Goal: Task Accomplishment & Management: Manage account settings

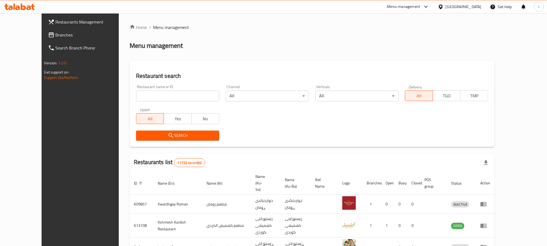
click at [136, 95] on input "search" at bounding box center [177, 95] width 83 height 11
paste input "630771"
type input "630771"
click button "Search" at bounding box center [177, 135] width 83 height 10
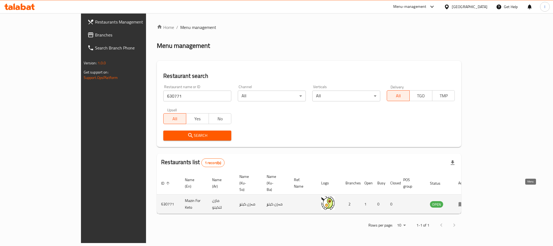
click at [465, 201] on icon "enhanced table" at bounding box center [462, 204] width 6 height 6
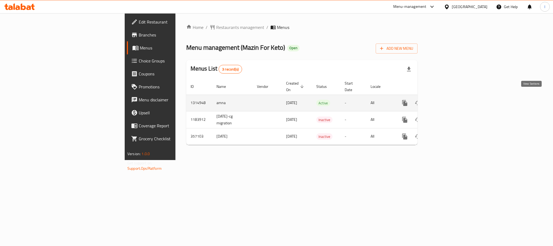
click at [451, 96] on link "enhanced table" at bounding box center [444, 102] width 13 height 13
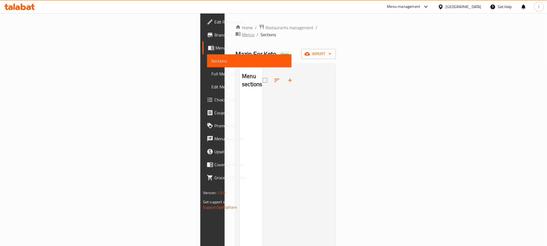
click at [242, 31] on span "Menus" at bounding box center [248, 34] width 12 height 6
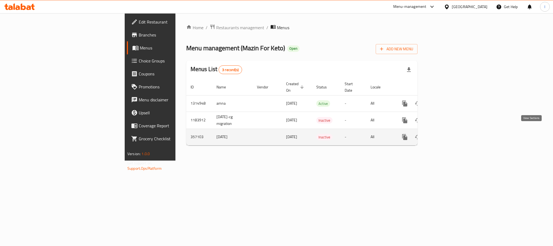
click at [447, 134] on icon "enhanced table" at bounding box center [444, 137] width 6 height 6
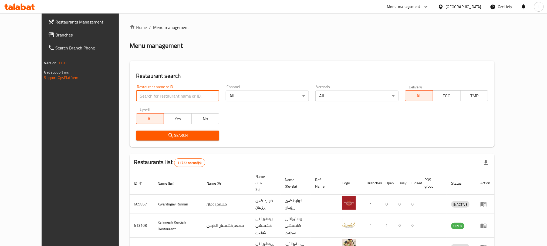
click at [136, 96] on input "search" at bounding box center [177, 95] width 83 height 11
paste input "Mazin For Keto"
type input "Mazin For Keto"
click button "Search" at bounding box center [177, 135] width 83 height 10
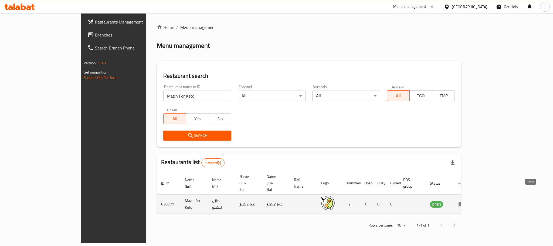
click at [465, 202] on icon "enhanced table" at bounding box center [462, 204] width 6 height 5
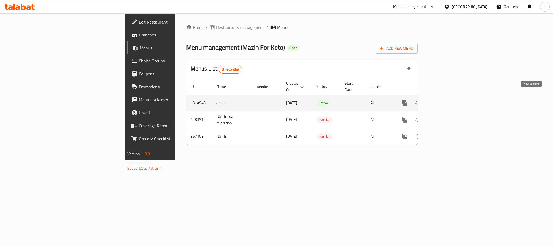
click at [451, 96] on link "enhanced table" at bounding box center [444, 102] width 13 height 13
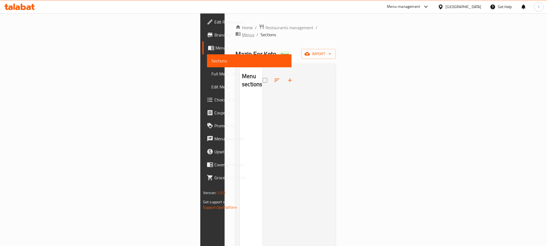
click at [242, 31] on span "Menus" at bounding box center [248, 34] width 12 height 6
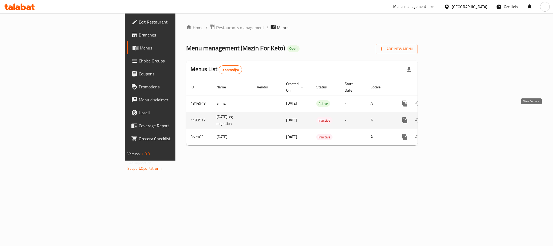
click at [447, 117] on icon "enhanced table" at bounding box center [444, 120] width 6 height 6
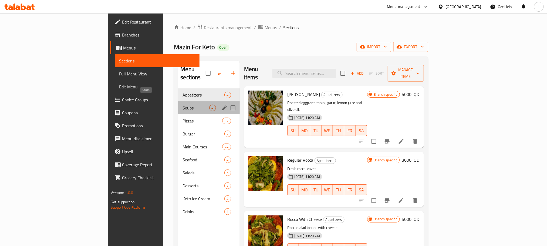
click at [183, 105] on span "Soups" at bounding box center [196, 108] width 26 height 6
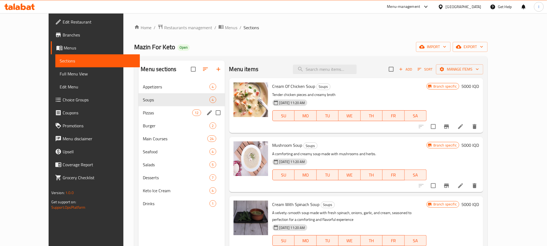
click at [149, 117] on div "Pizzas 12" at bounding box center [182, 112] width 86 height 13
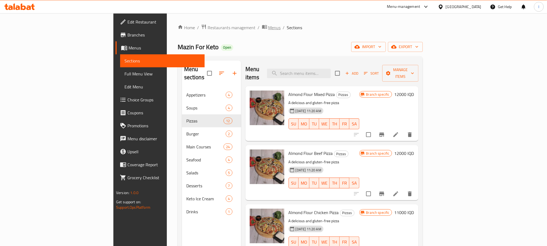
click at [268, 26] on span "Menus" at bounding box center [274, 27] width 12 height 6
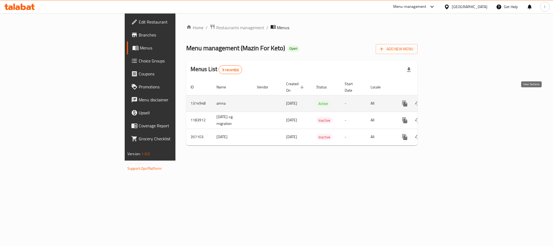
click at [447, 100] on icon "enhanced table" at bounding box center [444, 103] width 6 height 6
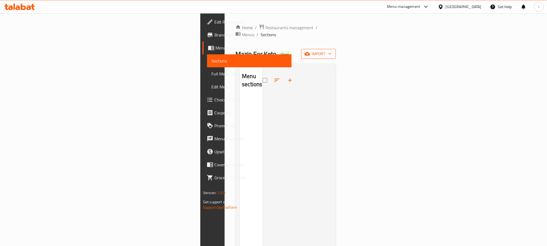
click at [332, 51] on span "import" at bounding box center [319, 54] width 26 height 7
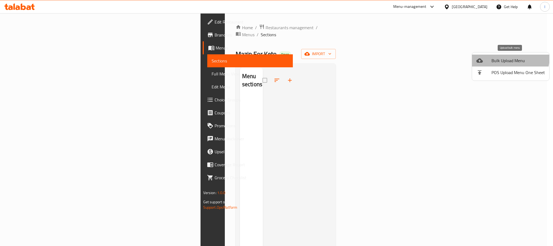
click at [499, 55] on li "Bulk Upload Menu" at bounding box center [510, 61] width 77 height 12
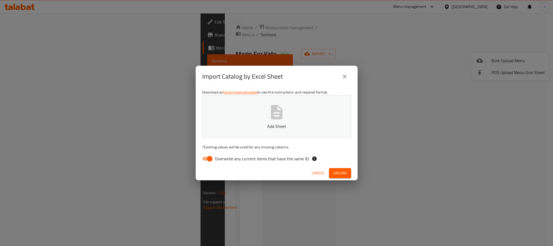
click at [204, 161] on input "Overwrite any current items that have the same ID." at bounding box center [209, 158] width 31 height 10
checkbox input "false"
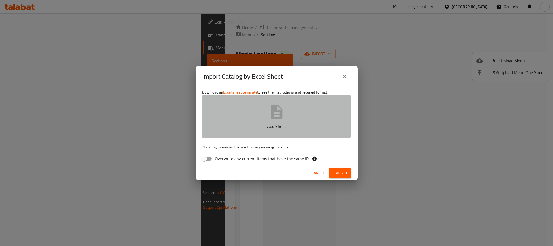
click at [233, 137] on button "Add Sheet" at bounding box center [276, 116] width 149 height 43
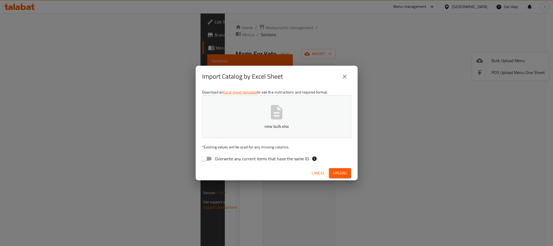
click at [334, 166] on div "Cancel Upload" at bounding box center [277, 173] width 162 height 14
click at [335, 170] on span "Upload" at bounding box center [341, 173] width 14 height 7
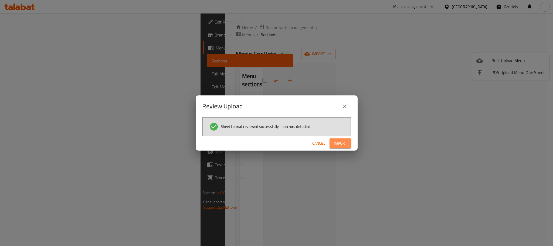
click at [339, 141] on span "Import" at bounding box center [340, 143] width 13 height 7
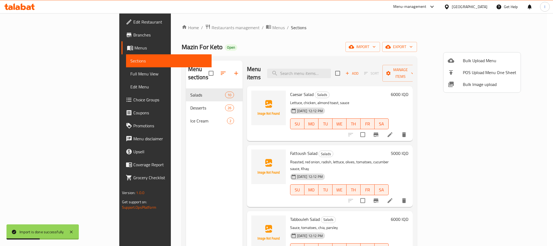
click at [312, 54] on div at bounding box center [276, 123] width 553 height 246
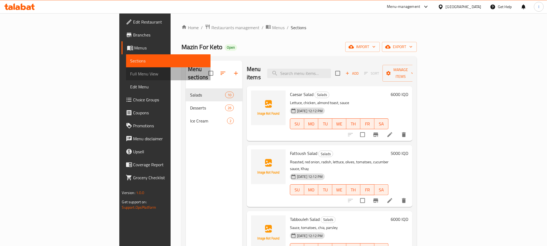
click at [130, 75] on span "Full Menu View" at bounding box center [168, 73] width 76 height 6
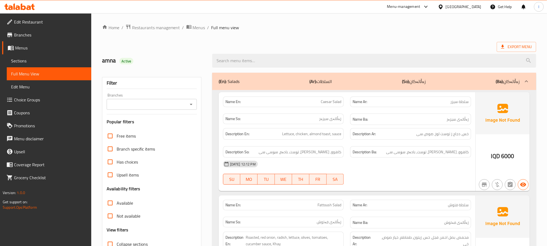
click at [197, 101] on div "Filter Branches Branches Popular filters Free items Branch specific items Has c…" at bounding box center [151, 177] width 99 height 200
click at [189, 102] on icon "Open" at bounding box center [191, 104] width 6 height 6
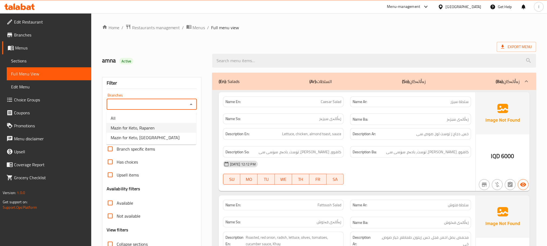
click at [167, 132] on li "Mazin for Keto, Raparen" at bounding box center [151, 128] width 90 height 10
type input "Mazin for Keto, Raparen"
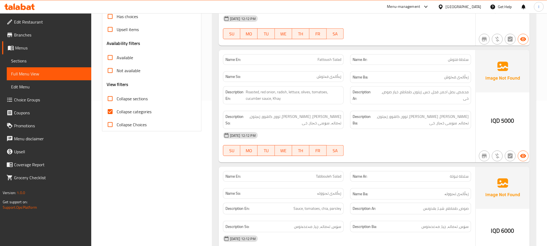
scroll to position [149, 0]
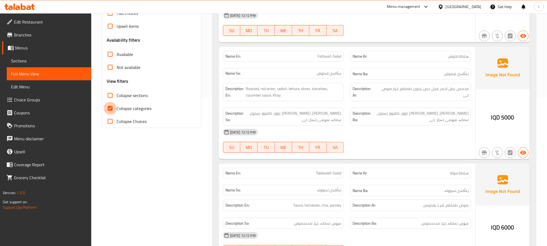
click at [111, 106] on input "Collapse categories" at bounding box center [110, 108] width 13 height 13
checkbox input "false"
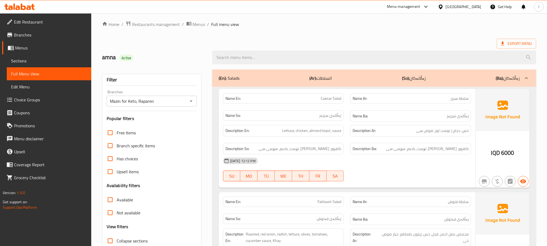
scroll to position [0, 0]
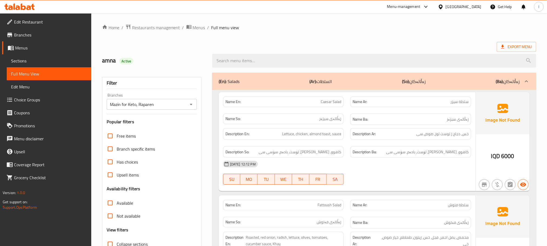
click at [192, 105] on icon "Open" at bounding box center [191, 104] width 6 height 6
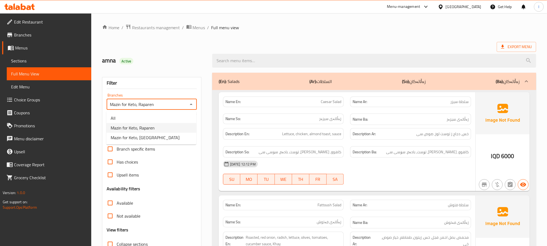
click at [192, 105] on icon "Close" at bounding box center [191, 104] width 6 height 6
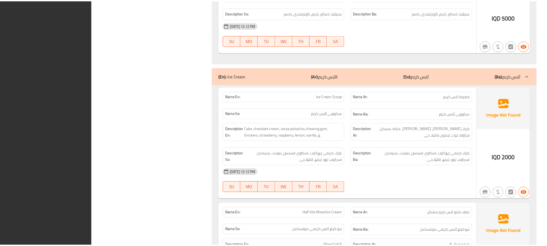
scroll to position [3935, 0]
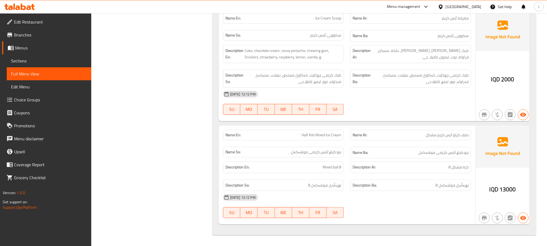
click at [18, 3] on div at bounding box center [19, 6] width 39 height 11
click at [23, 9] on icon at bounding box center [19, 7] width 31 height 6
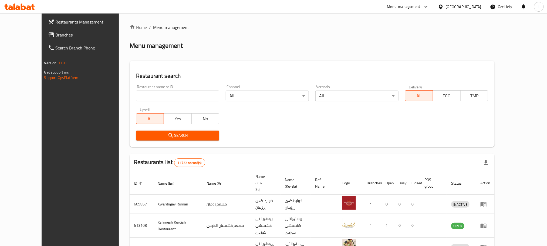
click at [141, 96] on input "search" at bounding box center [177, 95] width 83 height 11
paste input "Dario chocolate"
type input "Dario chocolate"
click at [140, 132] on span "Search" at bounding box center [177, 135] width 75 height 7
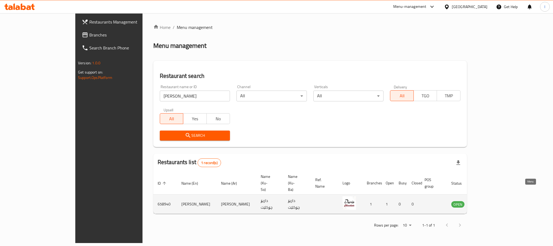
click at [486, 202] on icon "enhanced table" at bounding box center [483, 204] width 6 height 5
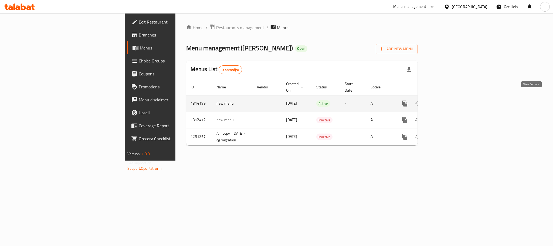
click at [447, 100] on icon "enhanced table" at bounding box center [444, 103] width 6 height 6
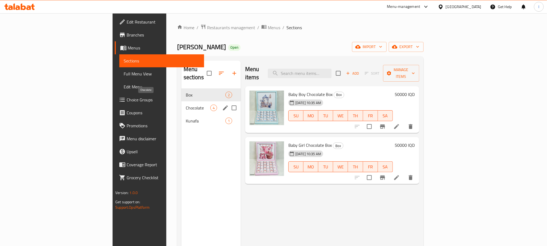
click at [186, 105] on span "Chocolate" at bounding box center [198, 108] width 25 height 6
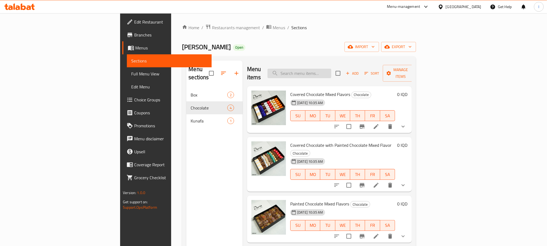
click at [331, 69] on input "search" at bounding box center [300, 73] width 64 height 9
paste input "covered chocolate"
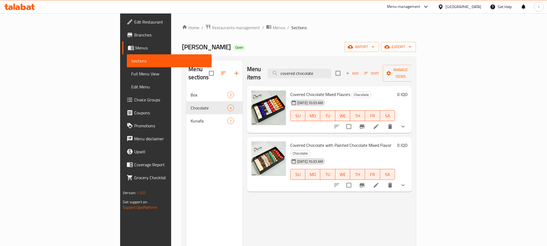
type input "covered chocolate"
click at [379, 123] on icon at bounding box center [376, 126] width 6 height 6
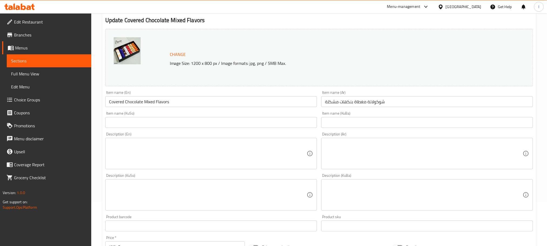
scroll to position [341, 0]
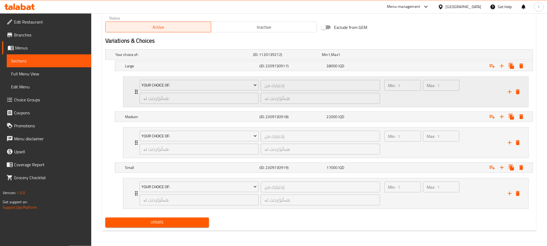
click at [409, 100] on div "Min: 1 ​" at bounding box center [403, 92] width 39 height 26
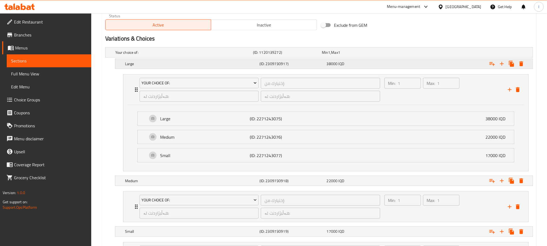
click at [398, 67] on div "Expand" at bounding box center [460, 64] width 135 height 12
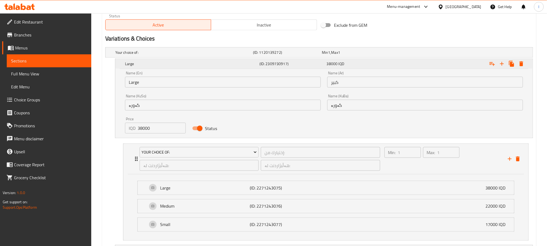
click at [398, 67] on div "Expand" at bounding box center [460, 64] width 135 height 12
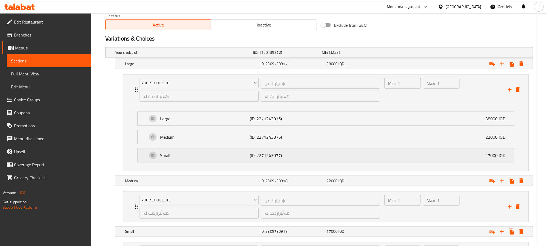
scroll to position [408, 0]
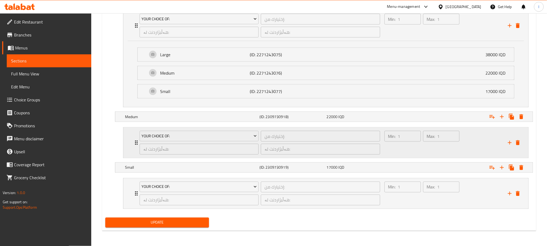
click at [437, 153] on div "Max: 1 ​" at bounding box center [441, 143] width 39 height 26
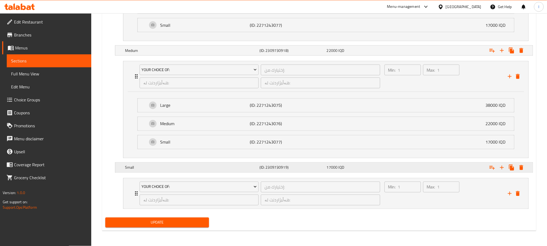
scroll to position [475, 0]
click at [471, 196] on div "Min: 1 ​ Max: 1 ​" at bounding box center [442, 193] width 123 height 30
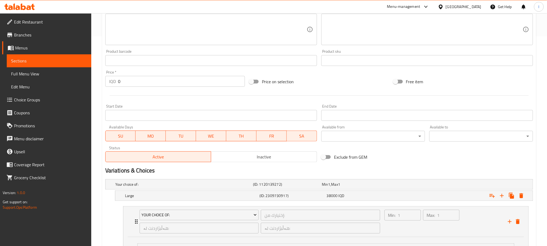
scroll to position [446, 0]
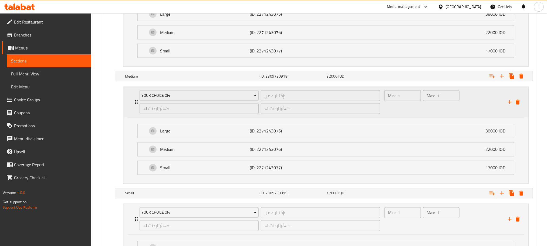
click at [473, 109] on div "Min: 1 ​ Max: 1 ​" at bounding box center [442, 102] width 123 height 30
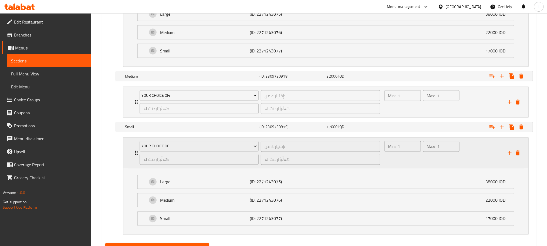
click at [469, 154] on div "Min: 1 ​ Max: 1 ​" at bounding box center [442, 153] width 123 height 30
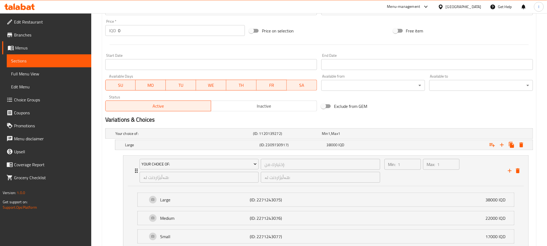
scroll to position [259, 0]
click at [448, 176] on div "Max: 1 ​" at bounding box center [441, 172] width 39 height 26
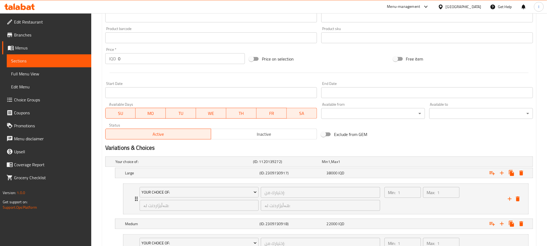
scroll to position [297, 0]
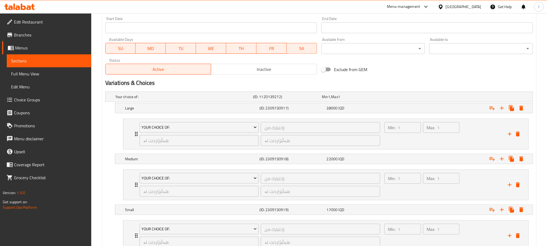
click at [36, 34] on span "Branches" at bounding box center [50, 35] width 73 height 6
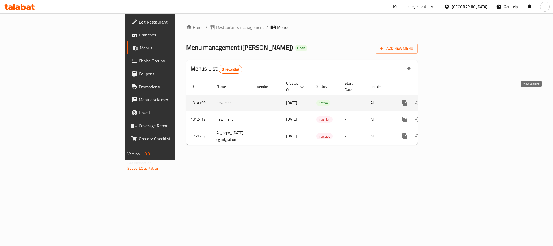
click at [451, 96] on link "enhanced table" at bounding box center [444, 102] width 13 height 13
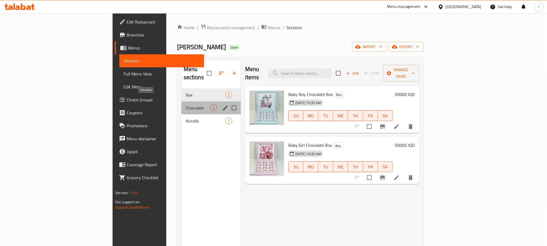
click at [186, 105] on span "Chocolate" at bounding box center [198, 108] width 25 height 6
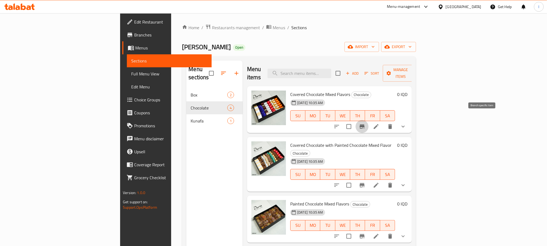
click at [365, 124] on icon "Branch-specific-item" at bounding box center [362, 126] width 5 height 4
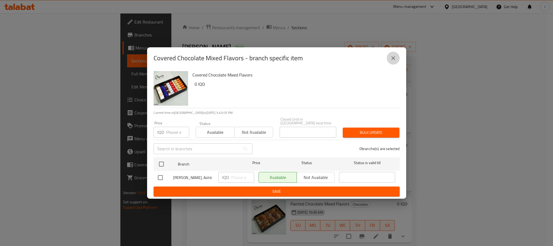
click at [395, 60] on icon "close" at bounding box center [393, 58] width 6 height 6
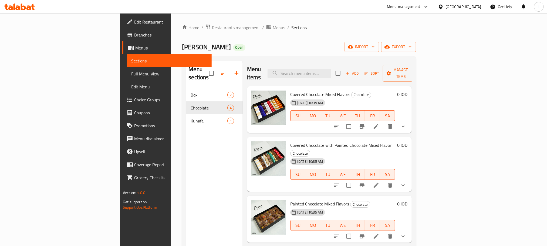
click at [379, 123] on icon at bounding box center [376, 126] width 6 height 6
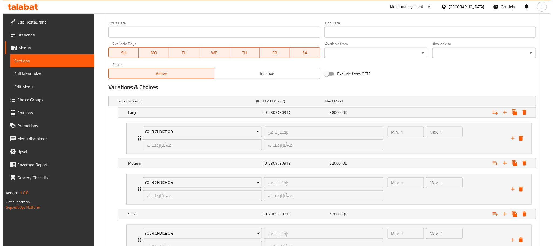
scroll to position [341, 0]
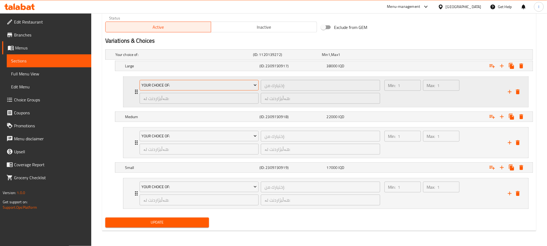
click at [218, 85] on span "Your Choice Of:" at bounding box center [199, 85] width 115 height 7
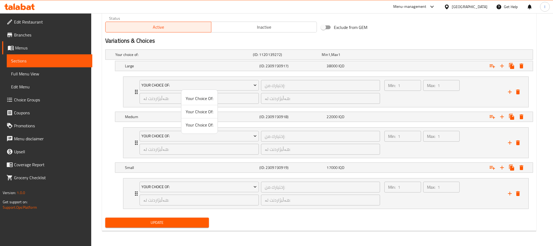
click at [428, 98] on div at bounding box center [276, 123] width 553 height 246
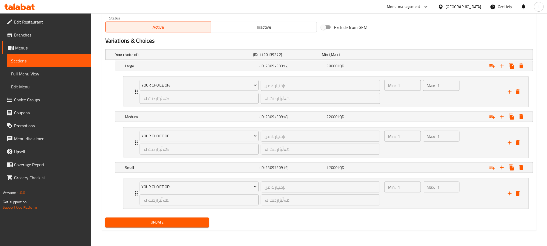
click at [428, 98] on div "Max: 1 ​" at bounding box center [441, 92] width 39 height 26
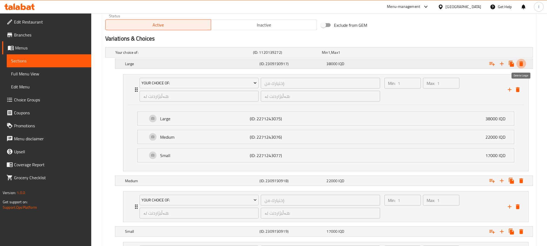
click at [520, 65] on icon "Expand" at bounding box center [522, 63] width 4 height 5
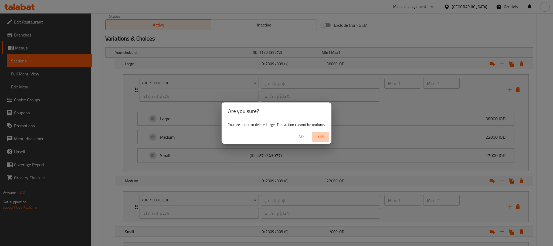
drag, startPoint x: 316, startPoint y: 138, endPoint x: 320, endPoint y: 137, distance: 4.1
click at [316, 138] on span "Yes" at bounding box center [320, 136] width 13 height 7
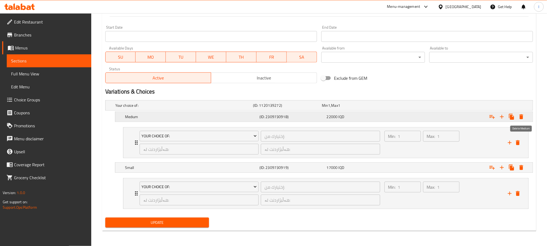
click at [521, 115] on icon "Expand" at bounding box center [522, 116] width 4 height 5
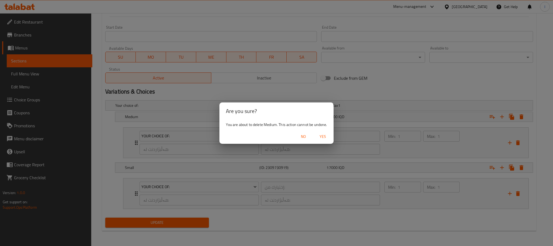
click at [321, 139] on span "Yes" at bounding box center [323, 136] width 13 height 7
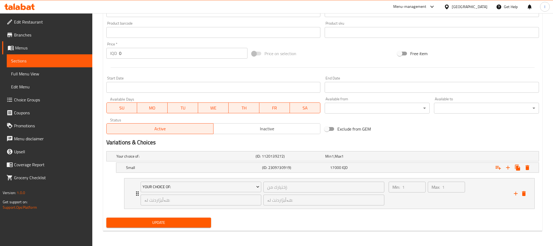
scroll to position [238, 0]
click at [520, 166] on icon "Expand" at bounding box center [521, 167] width 6 height 6
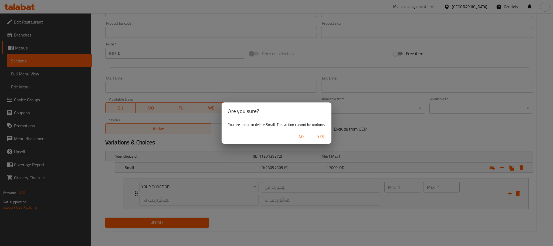
click at [325, 133] on span "Yes" at bounding box center [320, 136] width 13 height 7
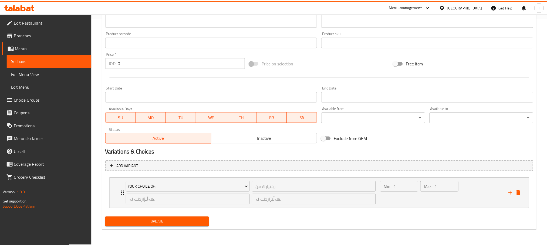
scroll to position [226, 0]
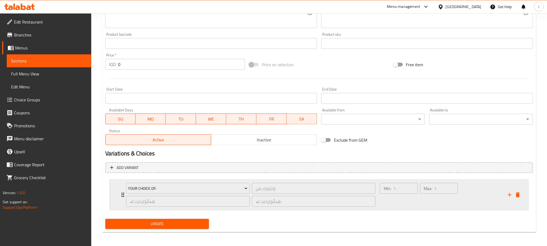
click at [402, 197] on div "Min: 1 ​" at bounding box center [399, 195] width 40 height 26
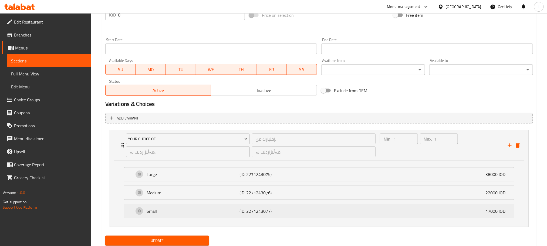
scroll to position [295, 0]
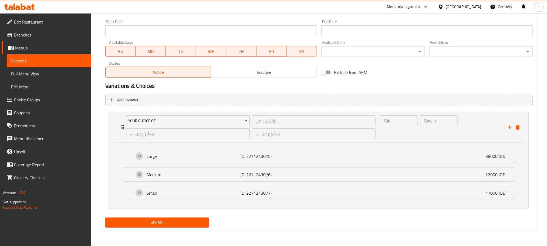
click at [190, 222] on span "Update" at bounding box center [157, 222] width 95 height 7
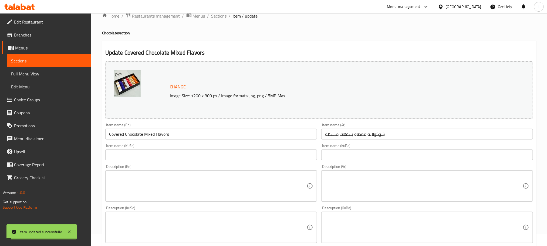
scroll to position [0, 0]
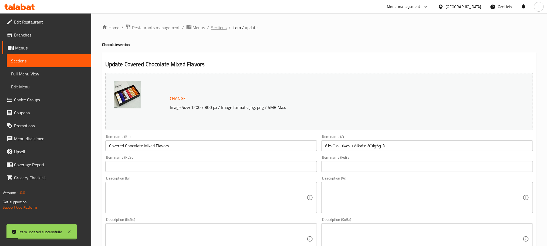
click at [217, 27] on span "Sections" at bounding box center [218, 27] width 15 height 6
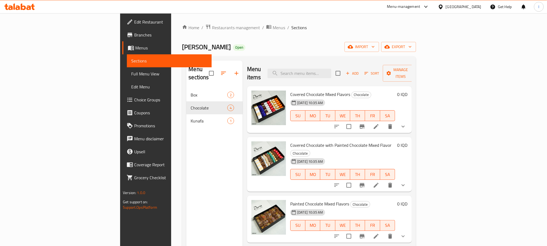
click at [384, 122] on li at bounding box center [376, 127] width 15 height 10
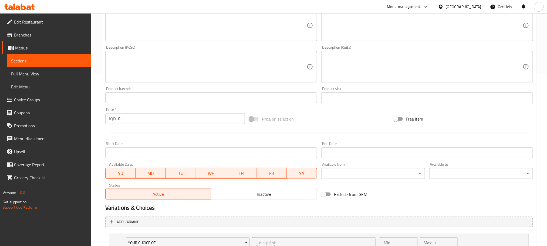
scroll to position [228, 0]
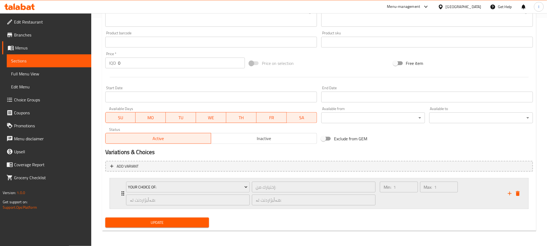
click at [434, 185] on div "Max: 1 ​" at bounding box center [439, 187] width 38 height 11
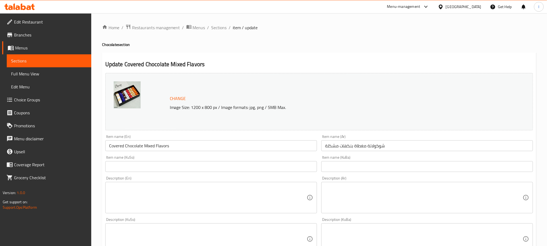
scroll to position [295, 0]
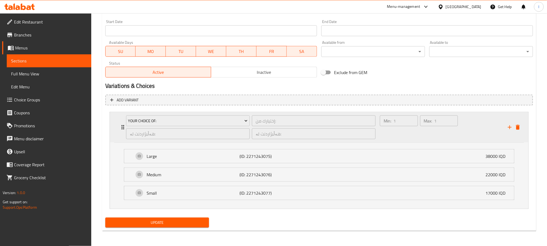
click at [429, 127] on div "Max: 1 ​" at bounding box center [439, 127] width 40 height 26
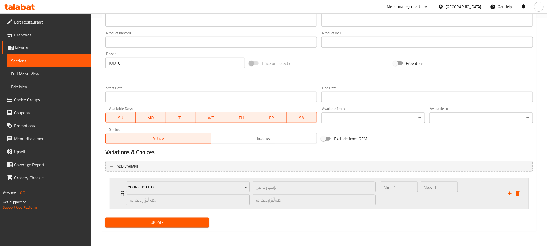
click at [519, 190] on icon "delete" at bounding box center [518, 193] width 6 height 6
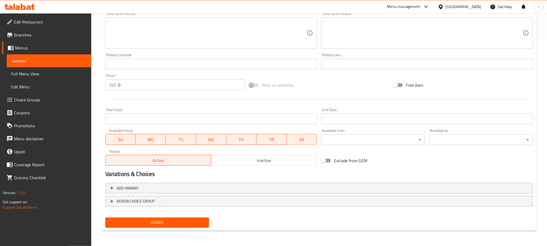
scroll to position [205, 0]
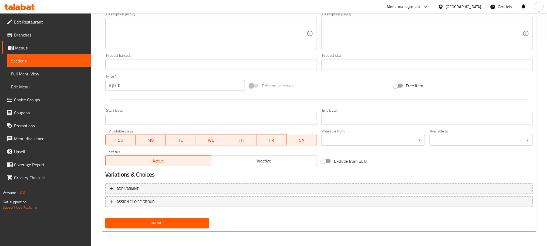
click at [464, 195] on div "Add variant ASSIGN CHOICE GROUP" at bounding box center [319, 198] width 432 height 35
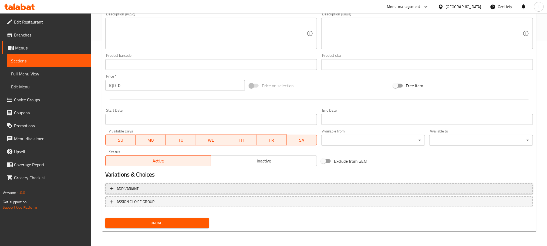
click at [465, 192] on button "Add variant" at bounding box center [319, 188] width 428 height 11
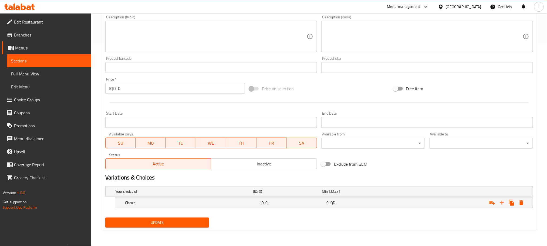
scroll to position [203, 0]
click at [466, 201] on div "Expand" at bounding box center [460, 203] width 135 height 12
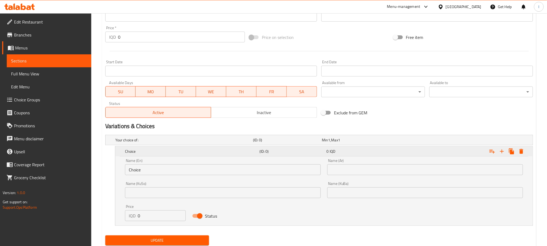
scroll to position [272, 0]
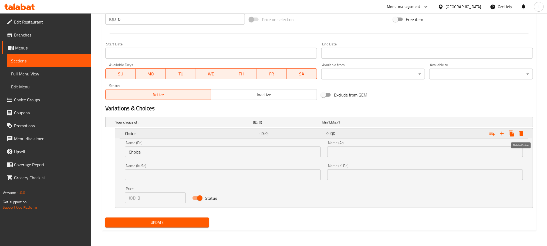
click at [523, 129] on button "Expand" at bounding box center [522, 134] width 10 height 10
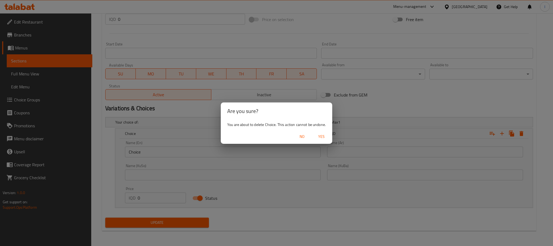
click at [305, 137] on span "No" at bounding box center [302, 136] width 13 height 7
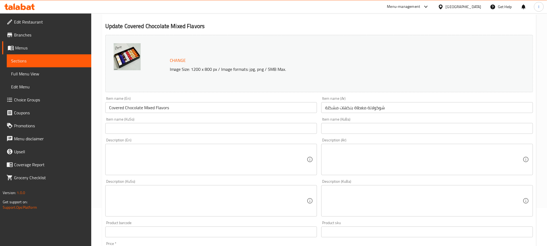
scroll to position [0, 0]
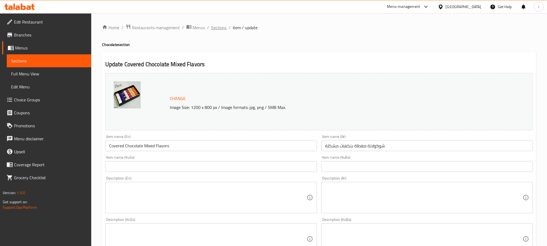
click at [216, 25] on span "Sections" at bounding box center [218, 27] width 15 height 6
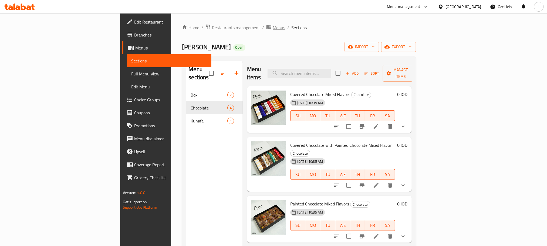
click at [273, 27] on span "Menus" at bounding box center [279, 27] width 12 height 6
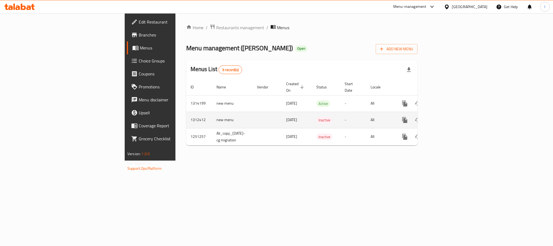
click at [447, 117] on icon "enhanced table" at bounding box center [444, 120] width 6 height 6
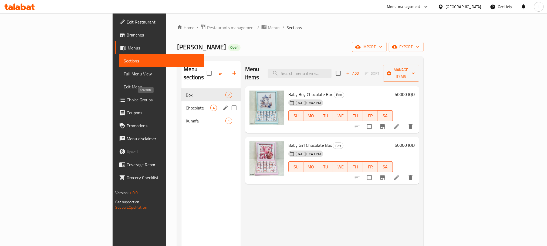
click at [186, 105] on span "Chocolate" at bounding box center [198, 108] width 25 height 6
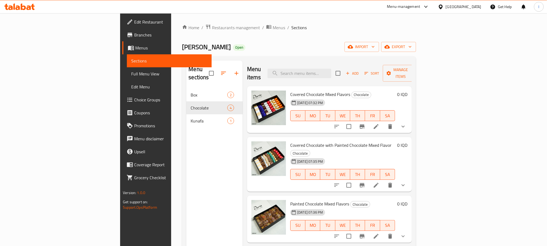
click at [384, 122] on li at bounding box center [376, 127] width 15 height 10
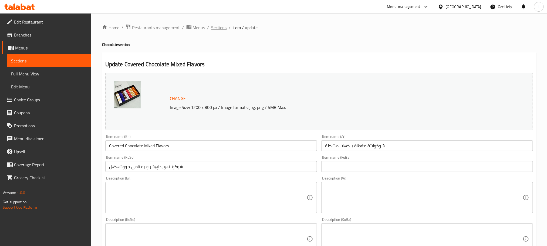
click at [224, 29] on span "Sections" at bounding box center [218, 27] width 15 height 6
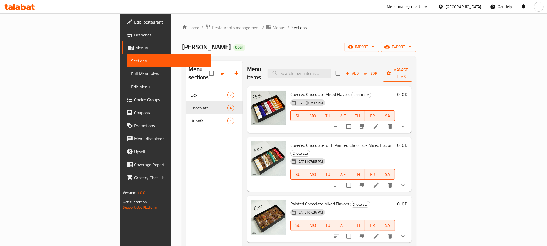
click at [415, 68] on span "Manage items" at bounding box center [401, 73] width 28 height 14
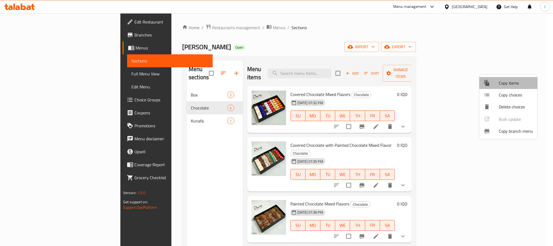
click at [523, 84] on span "Copy items" at bounding box center [516, 83] width 34 height 6
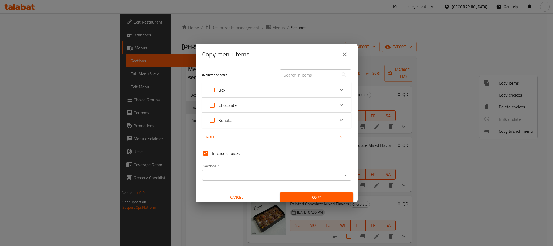
click at [232, 105] on span "Chocolate" at bounding box center [228, 105] width 18 height 8
click at [219, 105] on input "Chocolate" at bounding box center [212, 105] width 13 height 13
checkbox input "true"
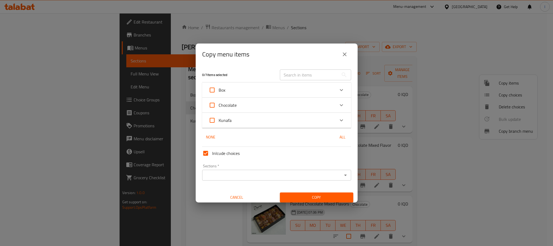
checkbox input "true"
click at [268, 96] on div "Box" at bounding box center [272, 89] width 126 height 13
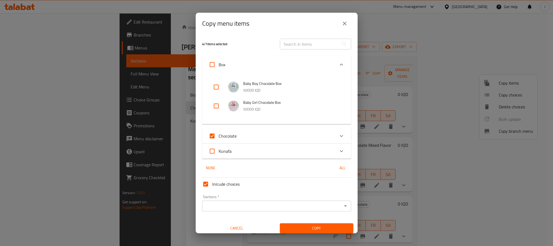
click at [246, 63] on div "Box" at bounding box center [272, 64] width 126 height 13
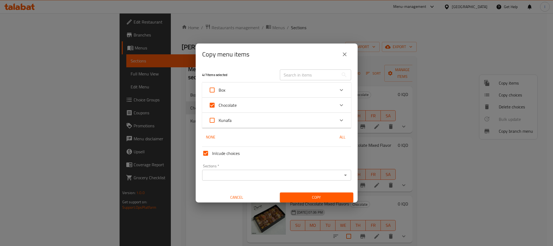
click at [254, 103] on div "Chocolate" at bounding box center [272, 105] width 126 height 13
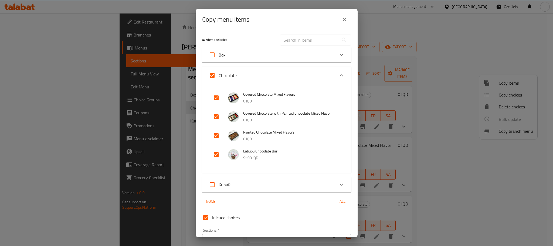
click at [212, 78] on input "Chocolate" at bounding box center [212, 75] width 13 height 13
checkbox input "false"
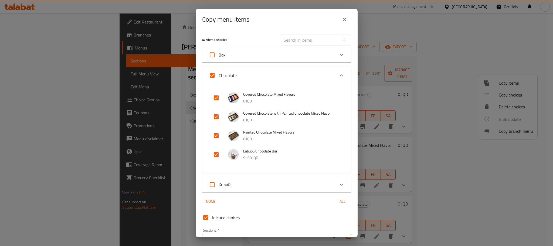
checkbox input "false"
click at [215, 96] on input "checkbox" at bounding box center [216, 97] width 13 height 13
checkbox input "true"
click at [404, 21] on div "Copy menu items 2 / 7 items selected ​ Box Baby Boy Chocolate Box 50000 IQD Bab…" at bounding box center [276, 123] width 553 height 246
click at [335, 19] on div "Copy menu items" at bounding box center [276, 19] width 149 height 13
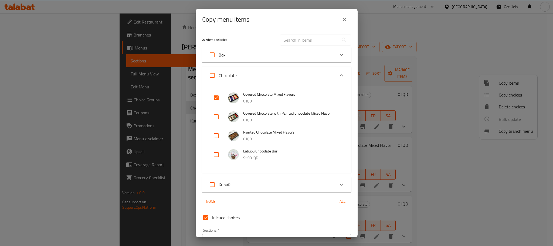
click at [352, 25] on div "Copy menu items" at bounding box center [277, 20] width 162 height 22
click at [342, 19] on icon "close" at bounding box center [345, 19] width 6 height 6
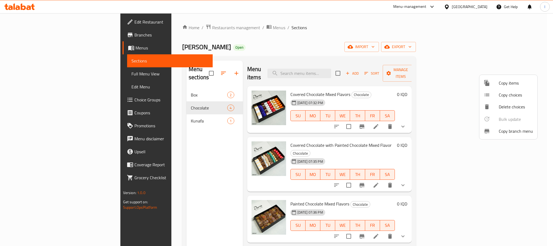
click at [350, 36] on div at bounding box center [276, 123] width 553 height 246
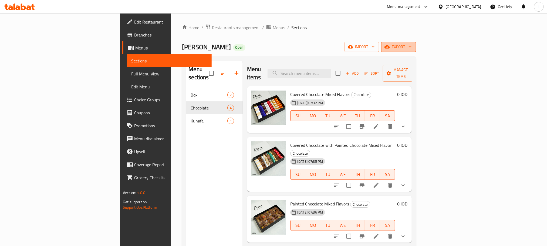
click at [412, 43] on span "export" at bounding box center [399, 46] width 26 height 7
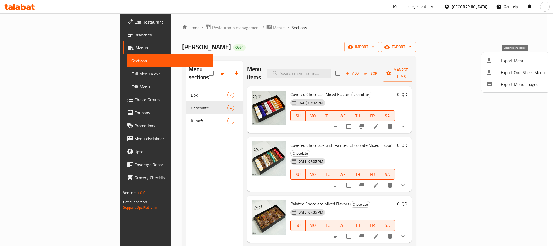
click at [508, 60] on span "Export Menu" at bounding box center [523, 60] width 44 height 6
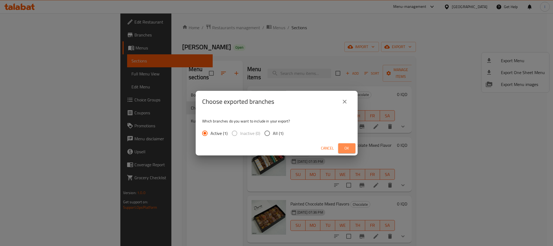
click at [348, 147] on span "Ok" at bounding box center [347, 148] width 9 height 7
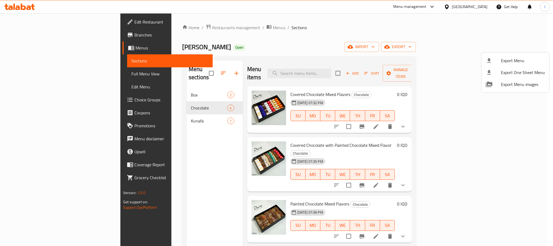
click at [344, 53] on div at bounding box center [276, 123] width 553 height 246
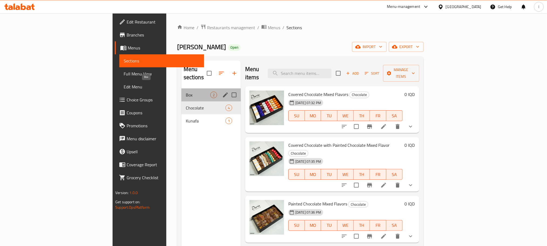
click at [186, 92] on span "Box" at bounding box center [198, 95] width 25 height 6
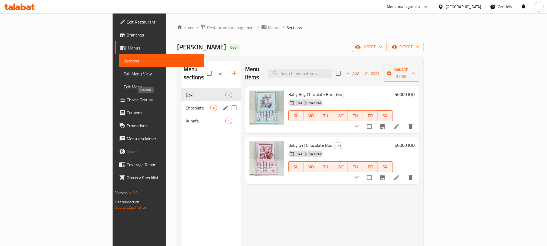
click at [186, 105] on span "Chocolate" at bounding box center [198, 108] width 25 height 6
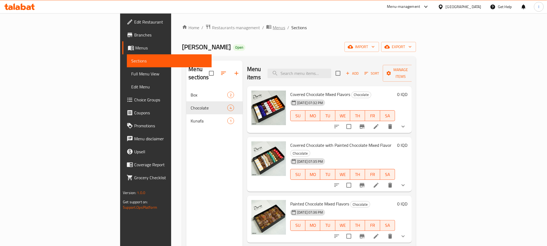
click at [273, 28] on span "Menus" at bounding box center [279, 27] width 12 height 6
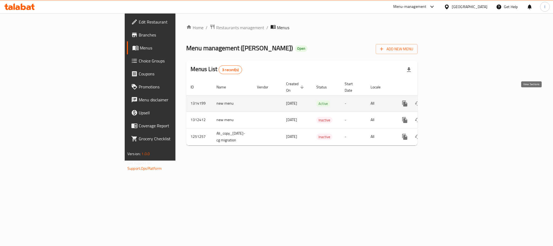
click at [447, 100] on icon "enhanced table" at bounding box center [444, 103] width 6 height 6
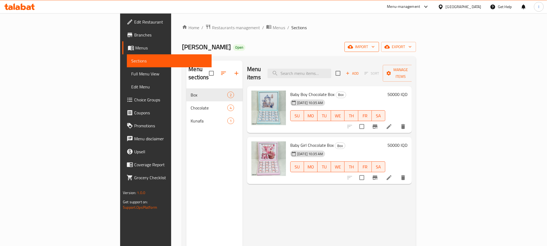
click at [375, 47] on span "import" at bounding box center [362, 46] width 26 height 7
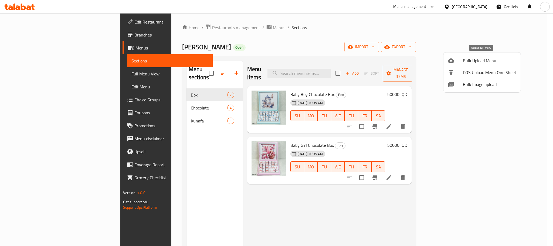
click at [465, 59] on span "Bulk Upload Menu" at bounding box center [489, 60] width 53 height 6
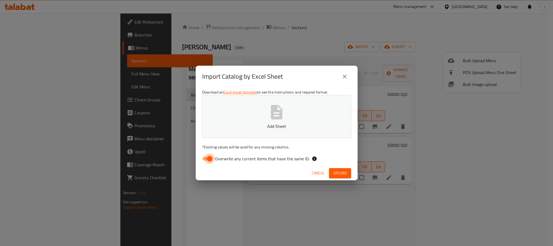
click at [209, 160] on input "Overwrite any current items that have the same ID." at bounding box center [209, 158] width 31 height 10
checkbox input "false"
click at [293, 119] on button "Add Sheet" at bounding box center [276, 116] width 149 height 43
click at [338, 173] on span "Upload" at bounding box center [341, 173] width 14 height 7
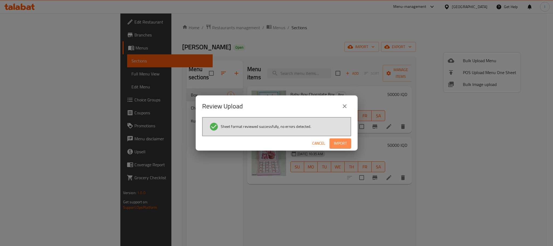
click at [342, 143] on span "Import" at bounding box center [340, 143] width 13 height 7
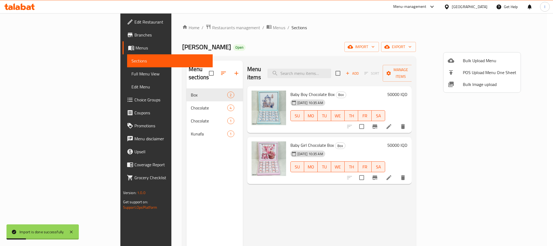
click at [327, 16] on div at bounding box center [276, 123] width 553 height 246
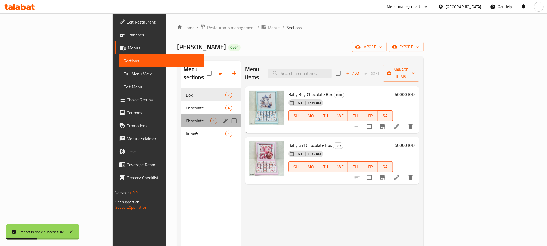
click at [182, 117] on div "Chocolate 1" at bounding box center [211, 120] width 59 height 13
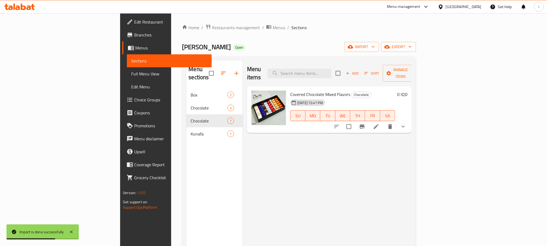
click at [379, 124] on icon at bounding box center [376, 126] width 5 height 5
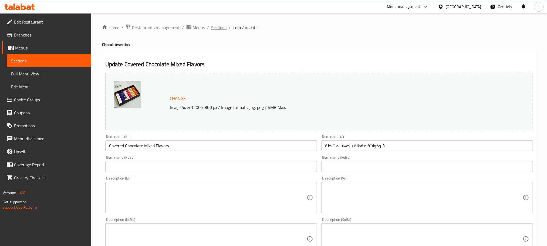
click at [224, 25] on span "Sections" at bounding box center [218, 27] width 15 height 6
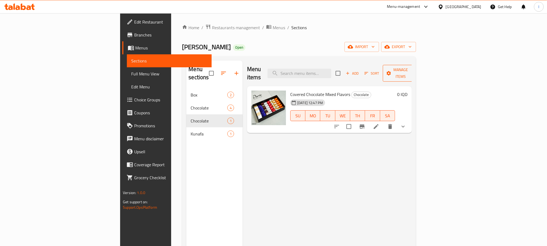
click at [415, 70] on span "Manage items" at bounding box center [401, 73] width 28 height 14
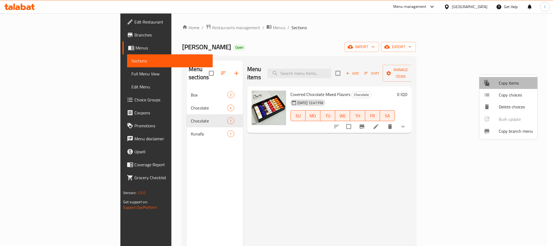
click at [507, 80] on span "Copy items" at bounding box center [516, 83] width 34 height 6
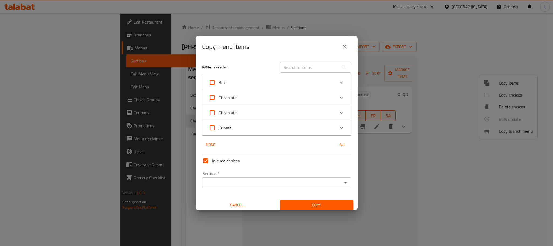
click at [260, 109] on div "Chocolate" at bounding box center [272, 112] width 126 height 13
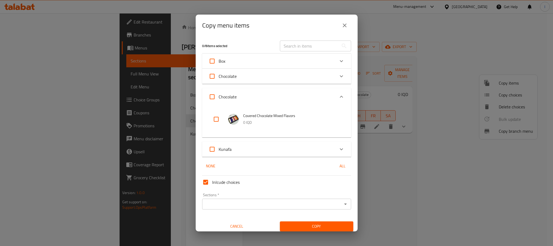
click at [215, 116] on input "checkbox" at bounding box center [216, 119] width 13 height 13
checkbox input "true"
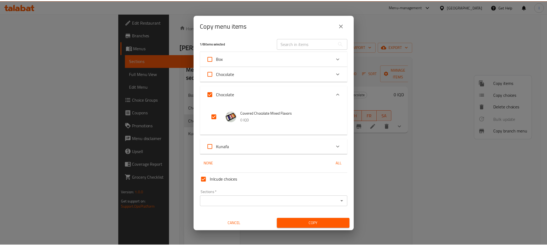
scroll to position [3, 0]
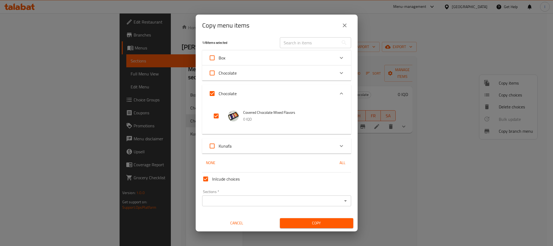
click at [285, 204] on input "Sections   *" at bounding box center [272, 201] width 137 height 8
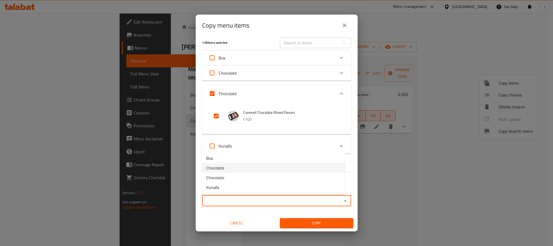
click at [244, 169] on li "Chocolate" at bounding box center [273, 168] width 143 height 10
type input "Chocolate"
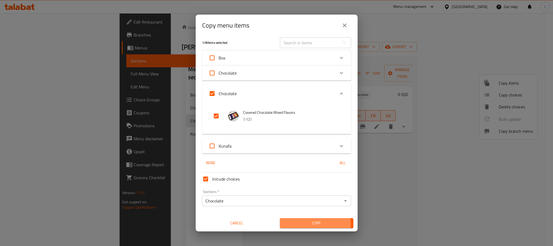
click at [311, 224] on span "Copy" at bounding box center [316, 223] width 65 height 7
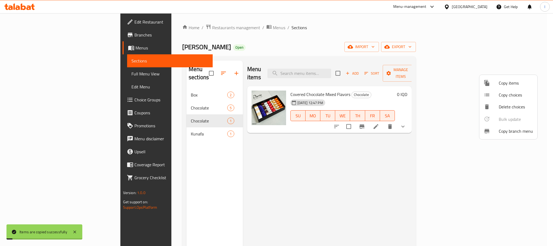
click at [162, 95] on div at bounding box center [276, 123] width 553 height 246
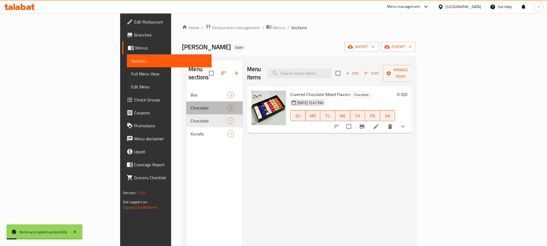
click at [186, 101] on div "Chocolate 5" at bounding box center [214, 107] width 56 height 13
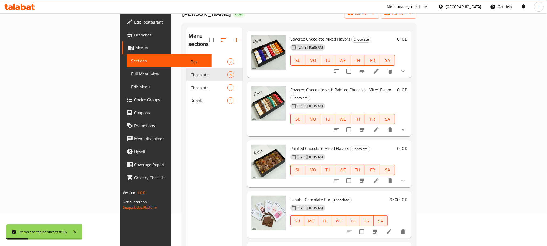
scroll to position [76, 0]
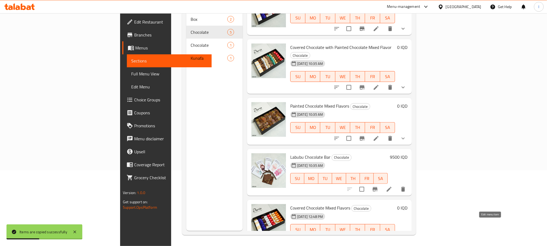
click at [379, 237] on icon at bounding box center [376, 240] width 6 height 6
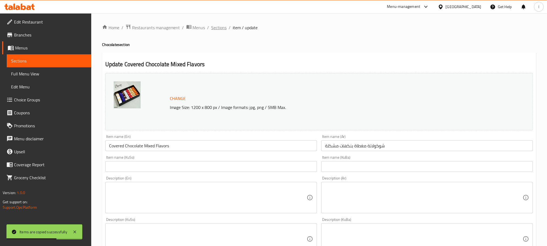
click at [217, 25] on span "Sections" at bounding box center [218, 27] width 15 height 6
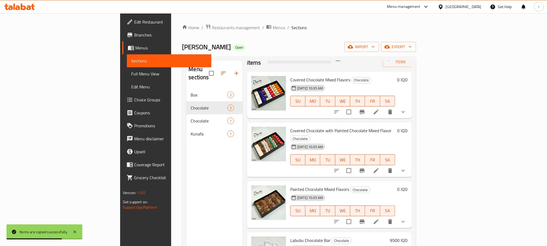
scroll to position [22, 0]
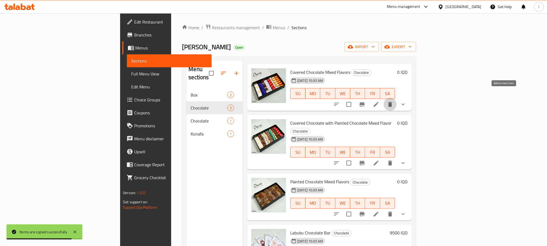
click at [394, 101] on icon "delete" at bounding box center [390, 104] width 6 height 6
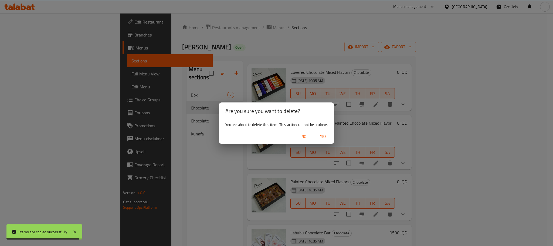
click at [322, 136] on span "Yes" at bounding box center [323, 136] width 13 height 7
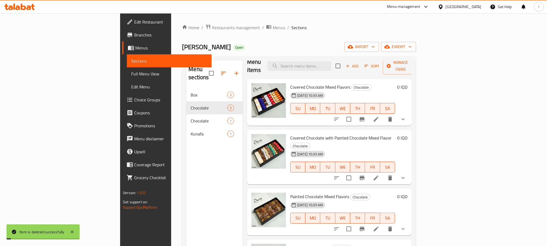
scroll to position [0, 0]
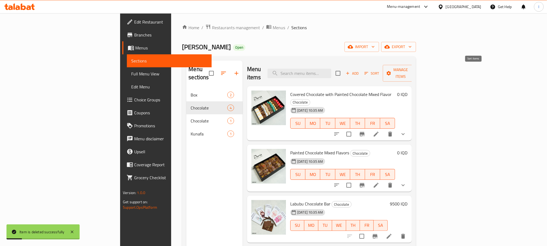
click at [379, 70] on span "Sort" at bounding box center [372, 73] width 15 height 6
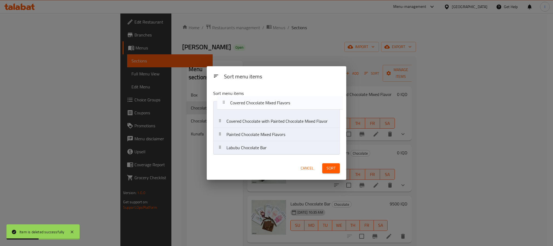
drag, startPoint x: 275, startPoint y: 152, endPoint x: 279, endPoint y: 108, distance: 43.9
click at [279, 108] on nav "Covered Chocolate with Painted Chocolate Mixed Flavor Painted Chocolate Mixed F…" at bounding box center [276, 127] width 127 height 53
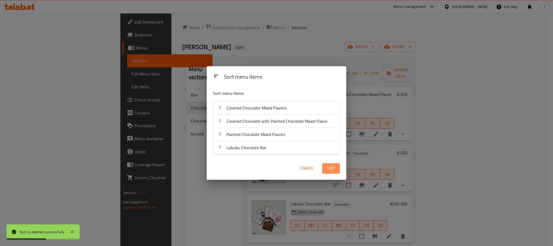
click at [329, 169] on span "Sort" at bounding box center [331, 168] width 9 height 7
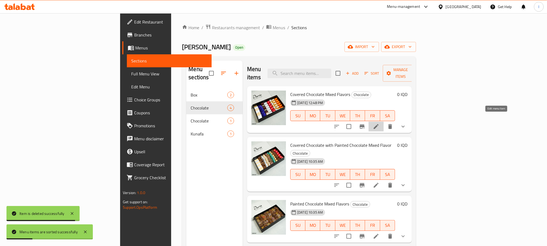
click at [379, 123] on icon at bounding box center [376, 126] width 6 height 6
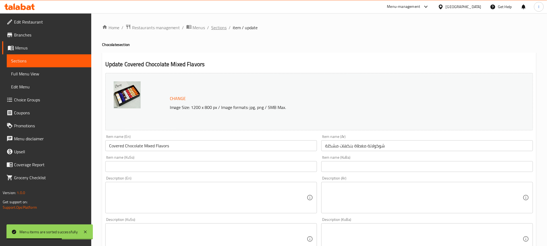
click at [215, 26] on span "Sections" at bounding box center [218, 27] width 15 height 6
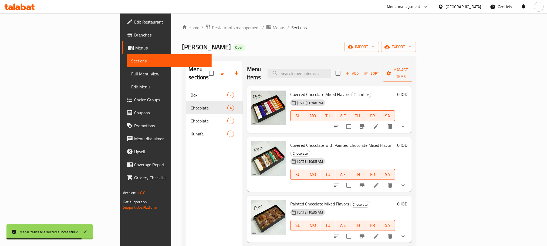
click at [379, 123] on icon at bounding box center [376, 126] width 6 height 6
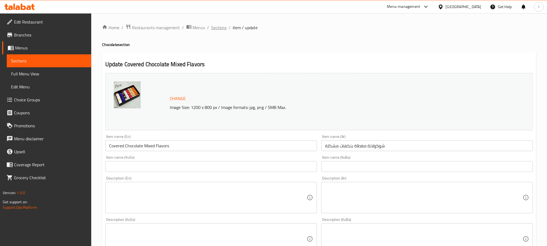
click at [214, 29] on span "Sections" at bounding box center [218, 27] width 15 height 6
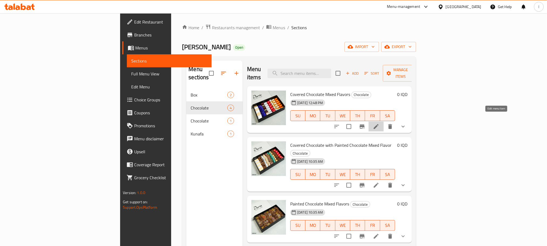
click at [379, 124] on icon at bounding box center [376, 126] width 5 height 5
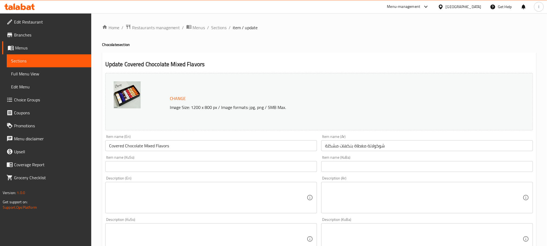
click at [46, 100] on span "Choice Groups" at bounding box center [50, 99] width 73 height 6
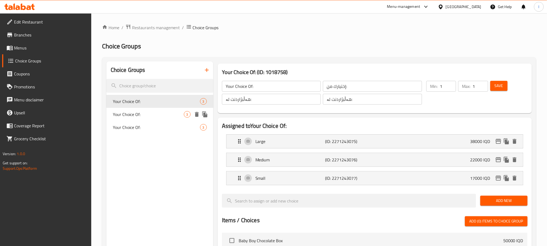
click at [179, 111] on span "Your Choice Of:" at bounding box center [148, 114] width 71 height 6
type input "Your Choice Of:"
type input "إختيارك من:"
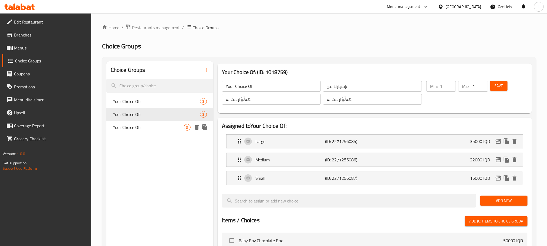
click at [179, 121] on div "Your Choice Of: 3" at bounding box center [159, 127] width 107 height 13
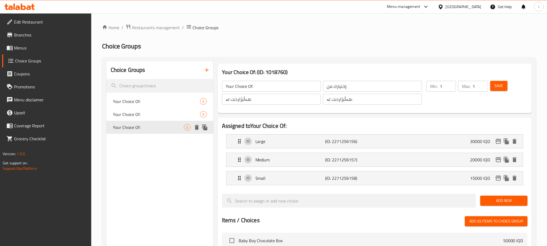
type input "Your Choice Of:"
type input "إختيارك من:"
type input "هەڵبژاردنت لە:"
click at [177, 96] on div "Your Choice Of: 3" at bounding box center [159, 101] width 107 height 13
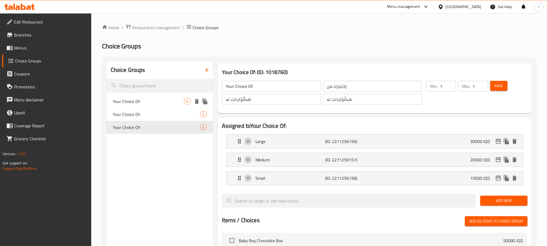
type input "Your Choice Of:"
type input "إختيارك من:"
type input "هەڵبژاردنت لە:"
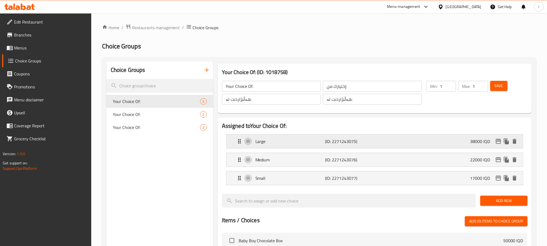
click at [376, 140] on div "Large (ID: 2271243075) 38000 IQD" at bounding box center [376, 142] width 280 height 14
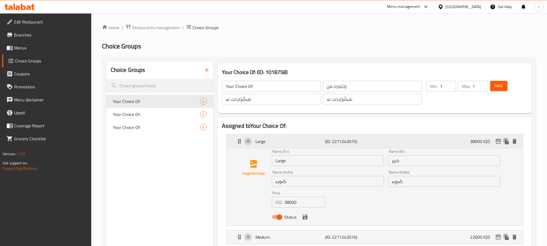
click at [497, 143] on icon "edit" at bounding box center [498, 141] width 6 height 6
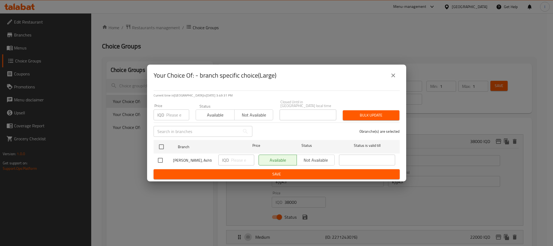
click at [389, 75] on button "close" at bounding box center [393, 75] width 13 height 13
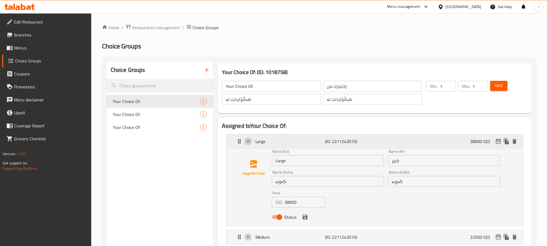
click at [341, 135] on div "Large (ID: 2271243075) 38000 IQD" at bounding box center [376, 142] width 280 height 14
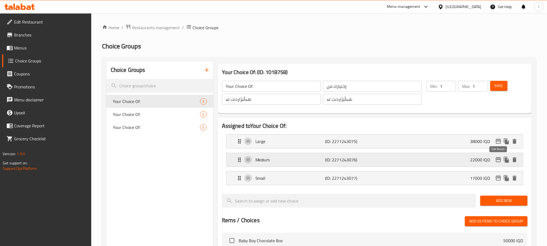
click at [498, 157] on icon "edit" at bounding box center [498, 159] width 6 height 6
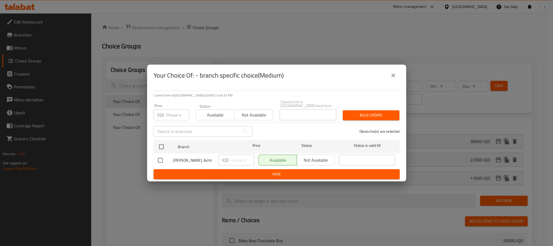
click at [394, 71] on button "close" at bounding box center [393, 75] width 13 height 13
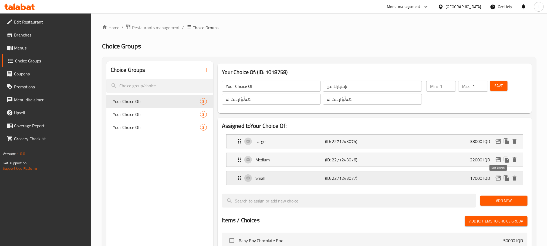
click at [495, 180] on icon "edit" at bounding box center [498, 178] width 6 height 6
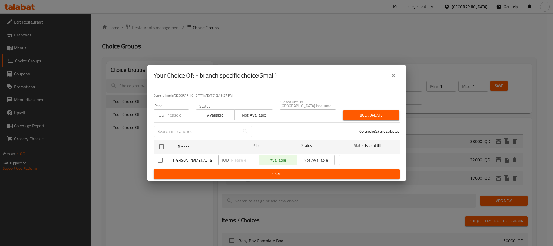
click at [392, 77] on icon "close" at bounding box center [393, 75] width 6 height 6
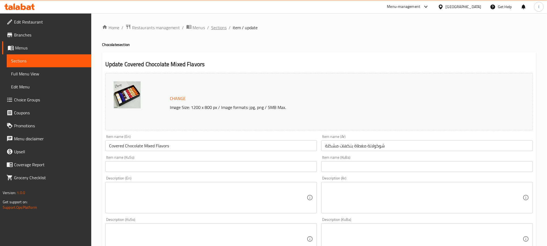
click at [223, 29] on span "Sections" at bounding box center [218, 27] width 15 height 6
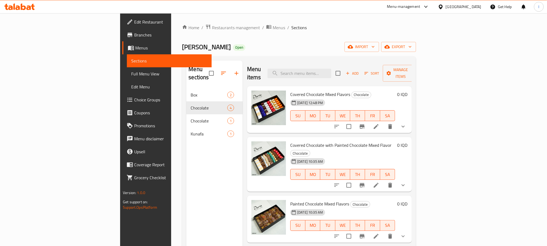
click at [365, 124] on icon "Branch-specific-item" at bounding box center [362, 126] width 5 height 4
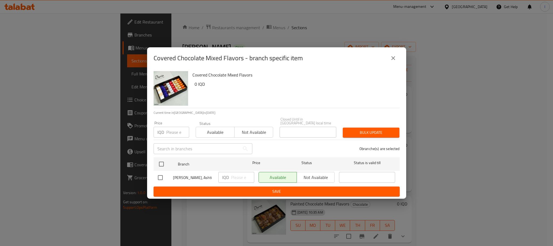
drag, startPoint x: 260, startPoint y: 52, endPoint x: 260, endPoint y: 43, distance: 8.9
click at [260, 51] on div "Covered Chocolate Mixed Flavors - branch specific item" at bounding box center [276, 58] width 259 height 22
click at [264, 30] on div "Covered Chocolate Mixed Flavors - branch specific item Covered Chocolate Mixed …" at bounding box center [276, 123] width 553 height 246
click at [391, 57] on icon "close" at bounding box center [393, 58] width 6 height 6
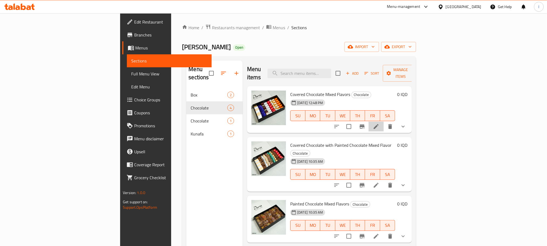
click at [384, 122] on li at bounding box center [376, 127] width 15 height 10
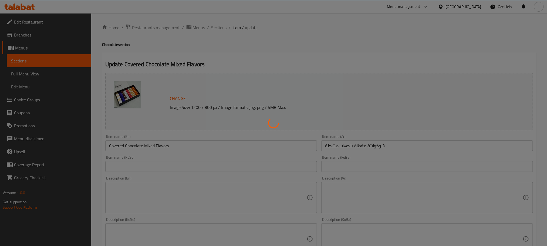
type input "إختيارك من:"
type input "هەڵبژاردنت لە:"
type input "1"
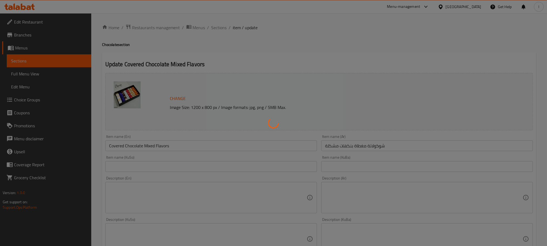
type input "إختيارك من:"
type input "هەڵبژاردنت لە:"
type input "1"
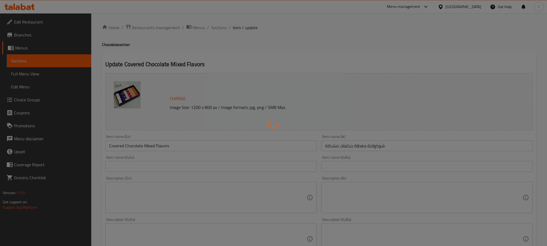
type input "إختيارك من:"
type input "هەڵبژاردنت لە:"
type input "1"
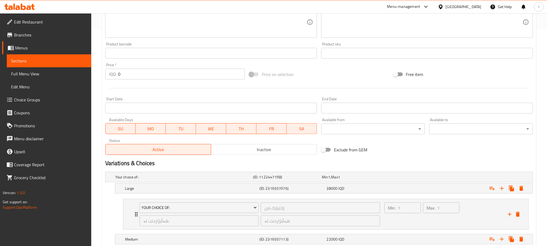
scroll to position [341, 0]
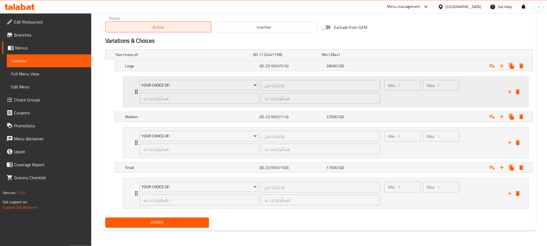
click at [425, 100] on div "Max: 1 ​" at bounding box center [441, 92] width 39 height 26
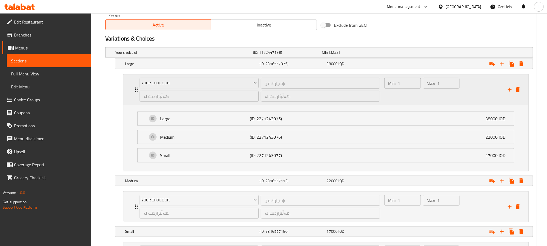
click at [425, 100] on div "Max: 1 ​" at bounding box center [441, 90] width 39 height 26
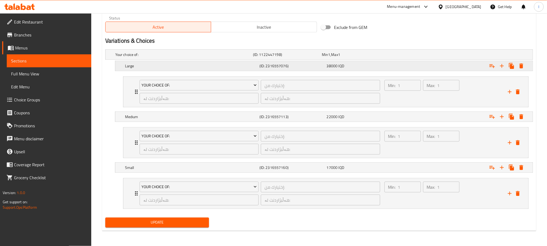
click at [342, 62] on div "38000 IQD" at bounding box center [359, 66] width 67 height 8
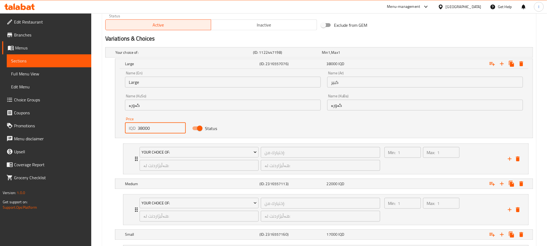
drag, startPoint x: 157, startPoint y: 126, endPoint x: 117, endPoint y: 121, distance: 39.5
click at [117, 121] on div "Name (En) Large Name (En) Name (Ar) كبير Name (Ar) Name (KuSo) گەورە Name (KuSo…" at bounding box center [324, 103] width 418 height 69
